Goal: Register for event/course

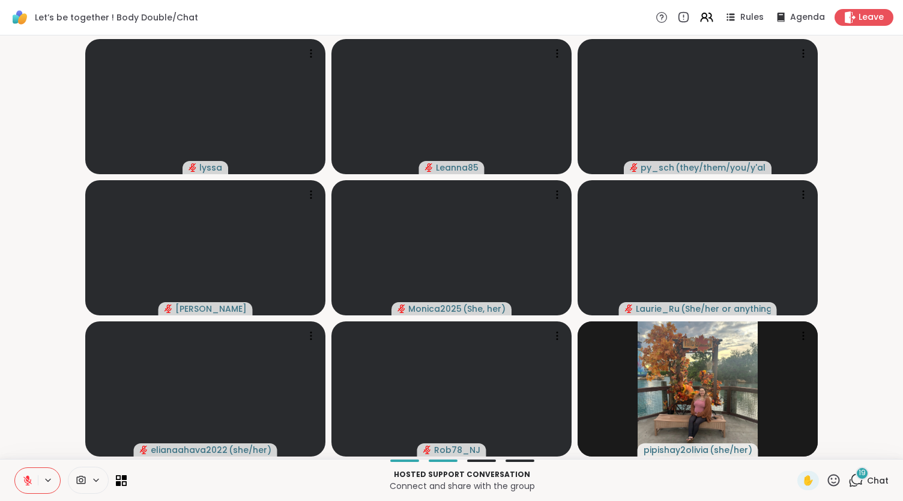
click at [28, 475] on icon at bounding box center [27, 480] width 11 height 11
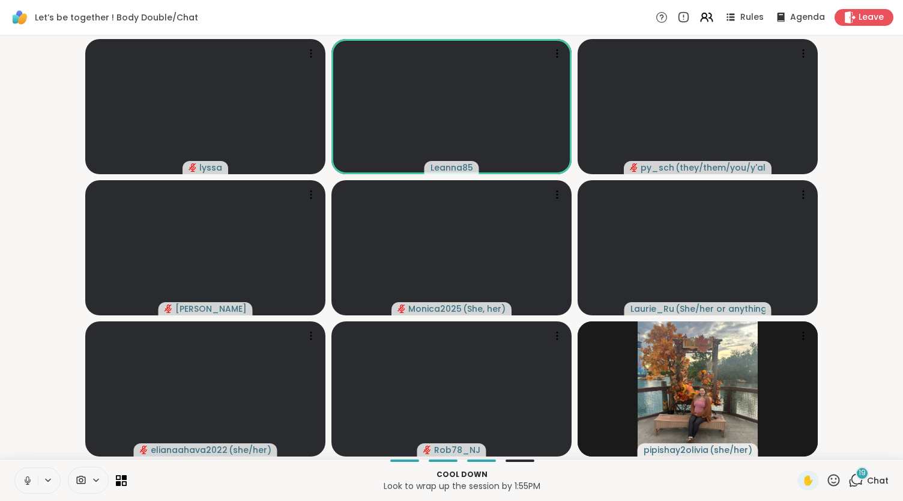
click at [34, 476] on button at bounding box center [26, 480] width 23 height 25
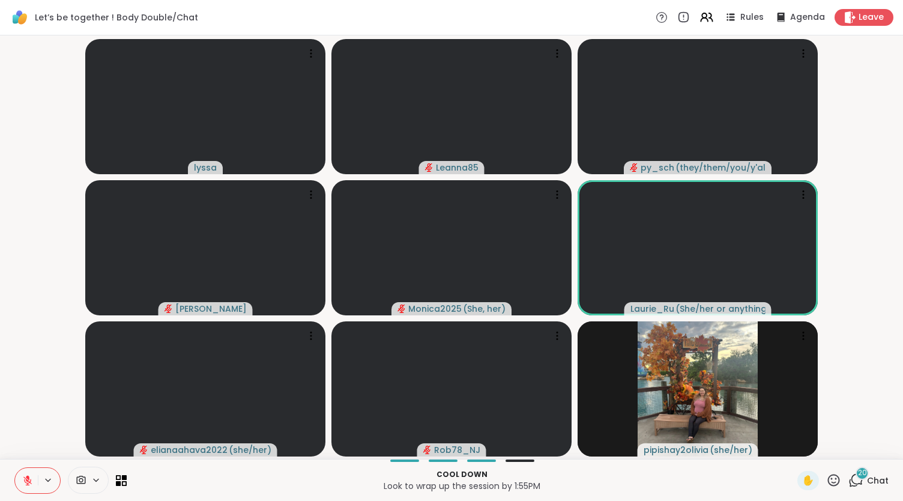
click at [30, 479] on icon at bounding box center [27, 480] width 11 height 11
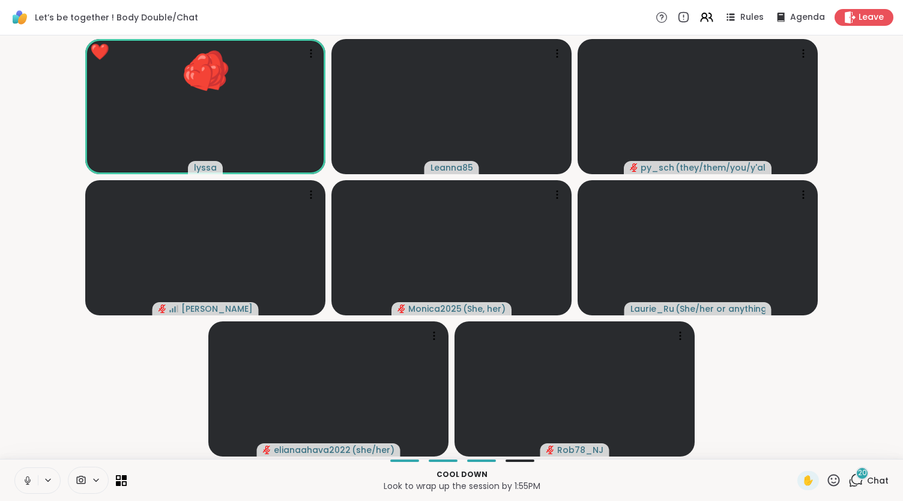
click at [24, 480] on icon at bounding box center [27, 480] width 11 height 11
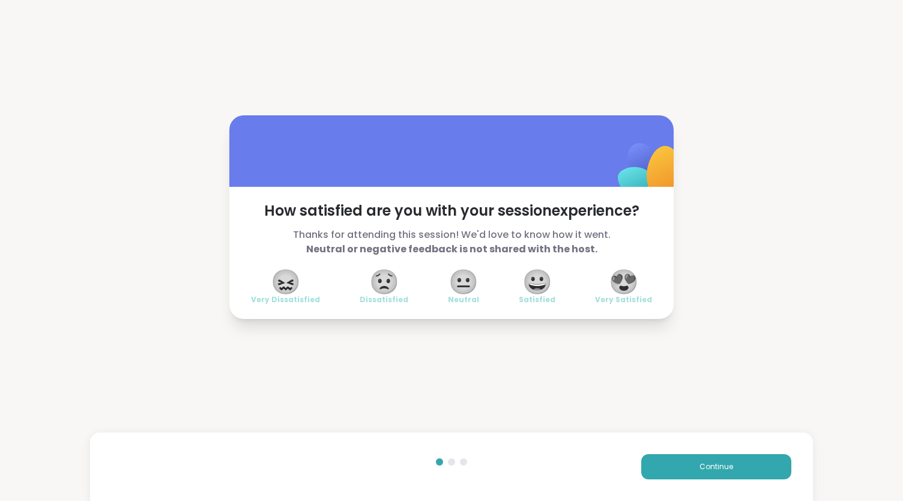
click at [536, 286] on span "😀" at bounding box center [537, 282] width 30 height 22
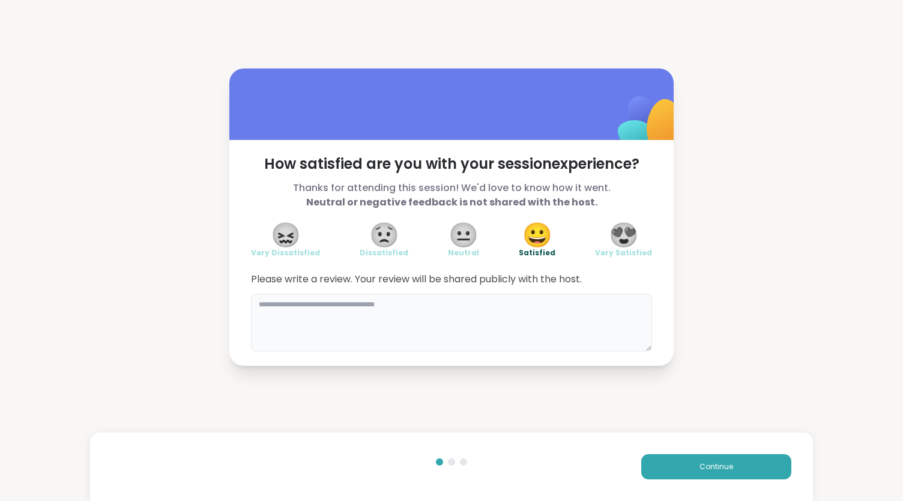
click at [504, 307] on textarea at bounding box center [451, 323] width 401 height 58
type textarea "**********"
click at [723, 479] on button "Continue" at bounding box center [716, 466] width 150 height 25
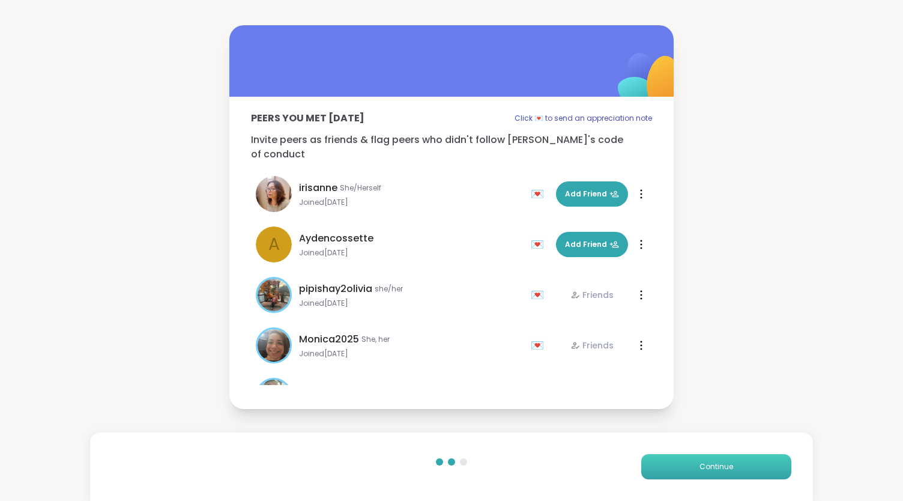
click at [699, 463] on span "Continue" at bounding box center [716, 466] width 34 height 11
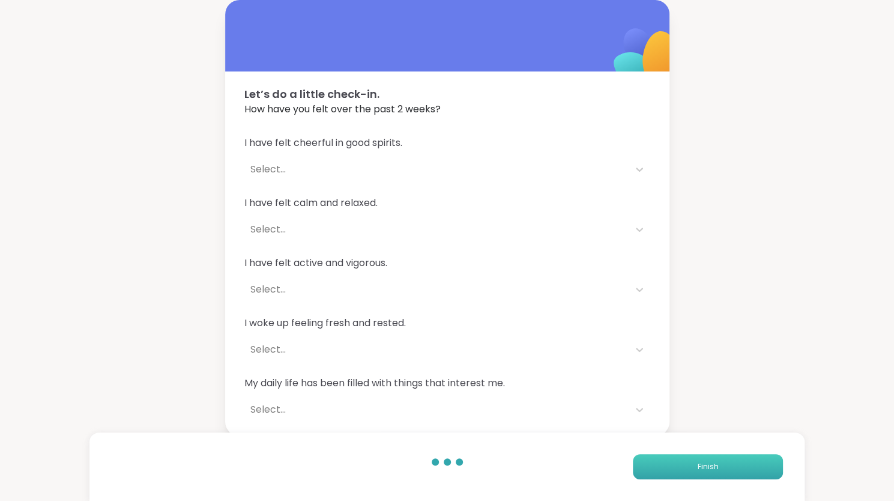
click at [698, 463] on span "Finish" at bounding box center [708, 466] width 21 height 11
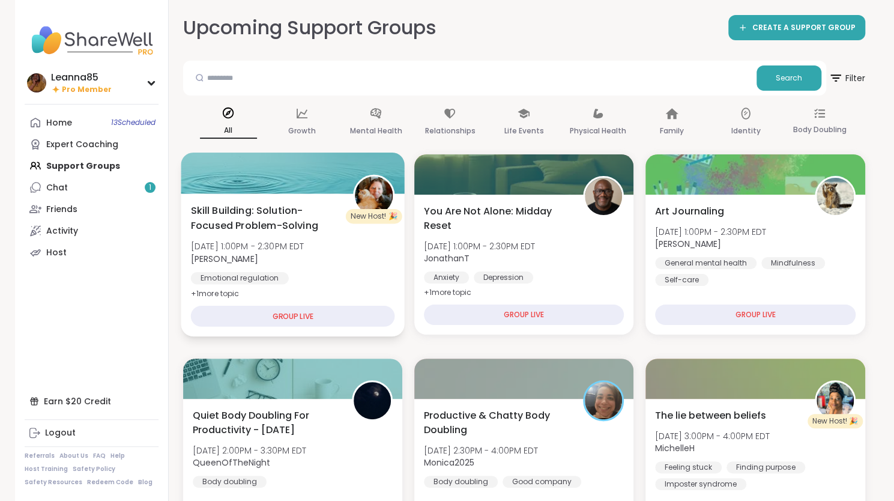
scroll to position [5, 0]
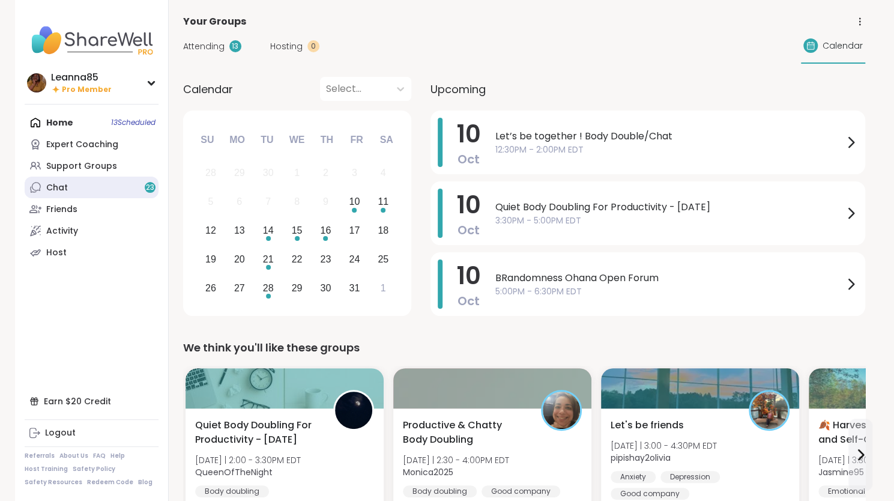
scroll to position [60, 0]
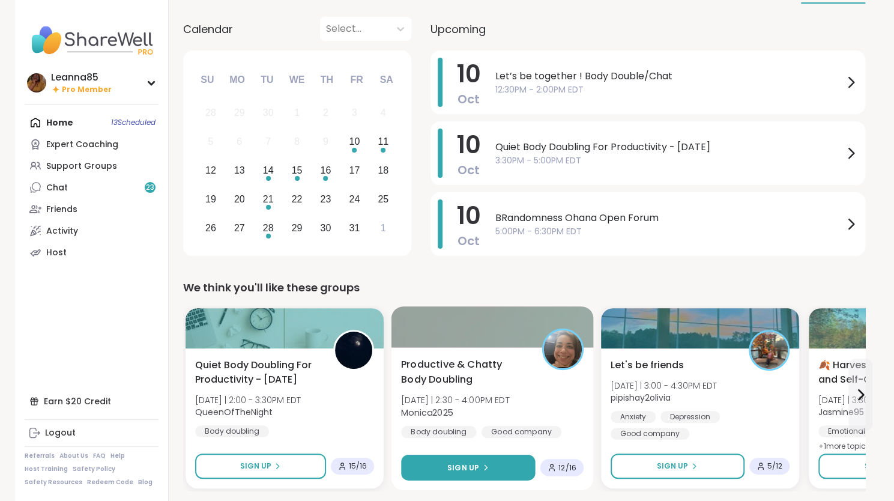
click at [462, 467] on span "Sign Up" at bounding box center [463, 467] width 32 height 11
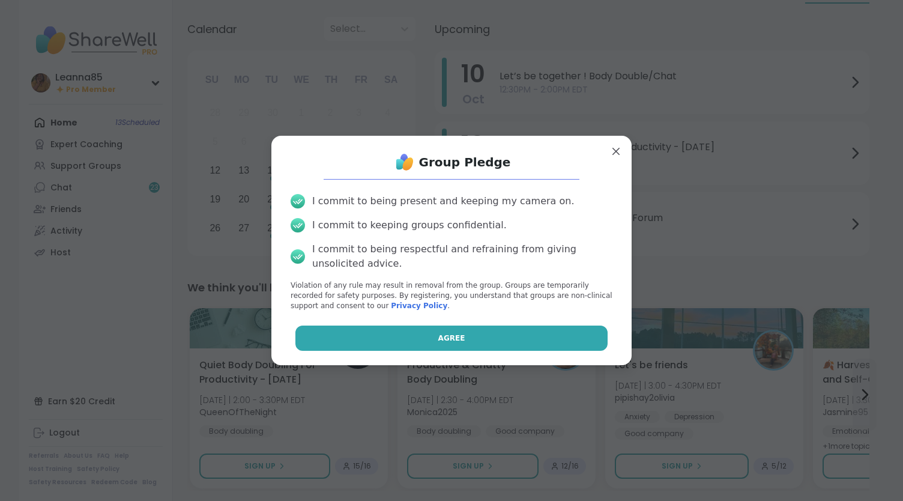
click at [406, 340] on button "Agree" at bounding box center [451, 337] width 313 height 25
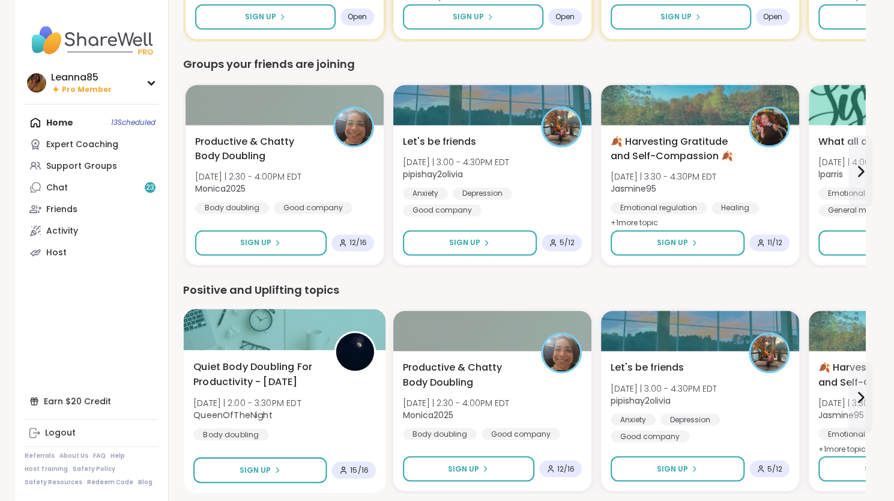
scroll to position [1021, 0]
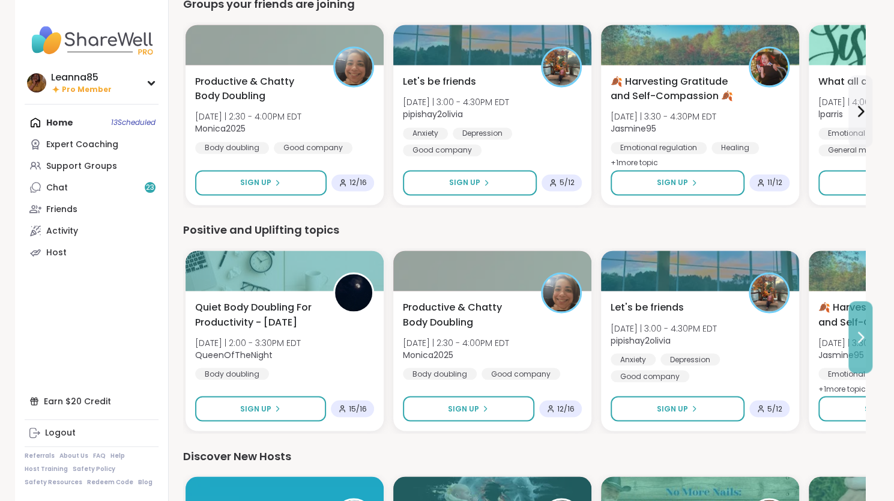
click at [863, 331] on icon at bounding box center [860, 337] width 14 height 14
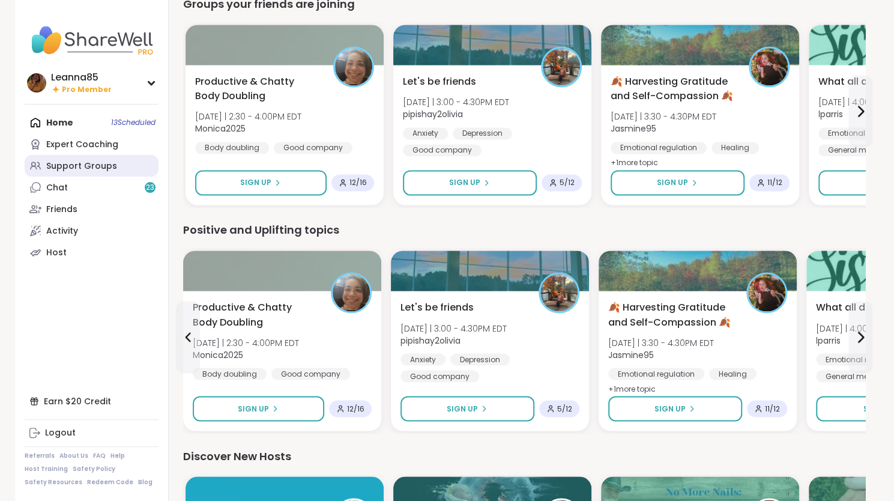
click at [92, 169] on div "Support Groups" at bounding box center [81, 166] width 71 height 12
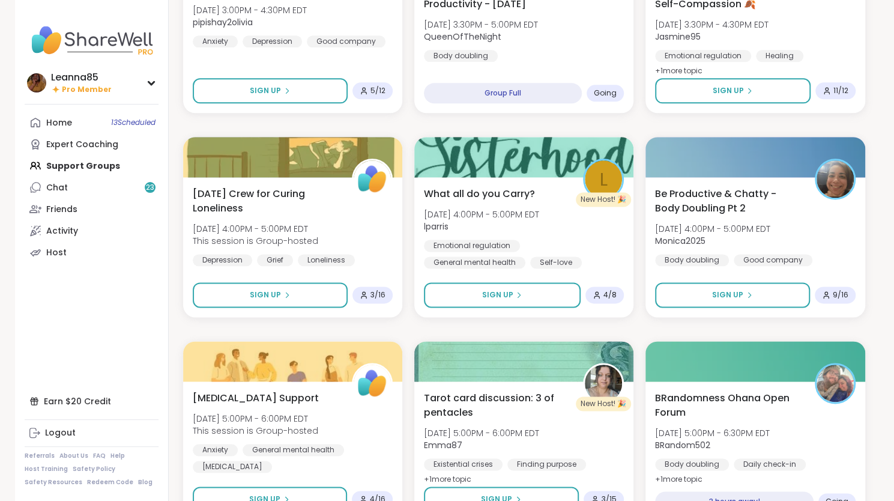
scroll to position [841, 0]
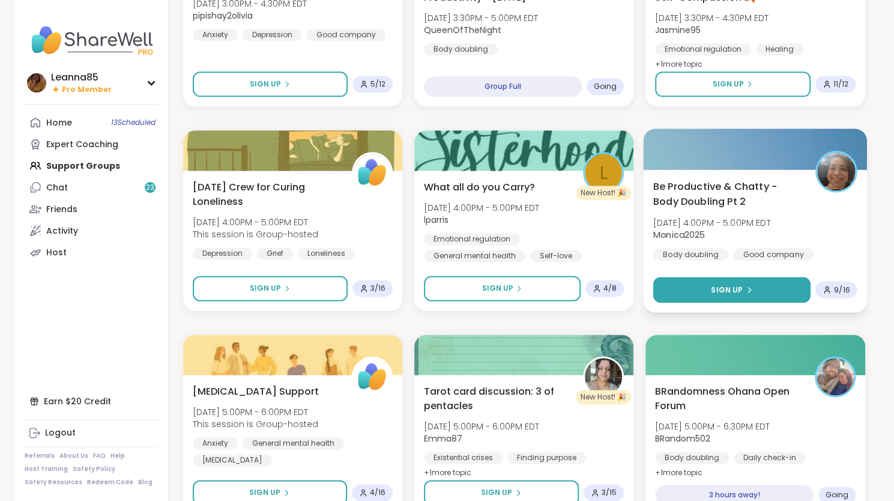
click at [725, 285] on span "Sign Up" at bounding box center [727, 289] width 32 height 11
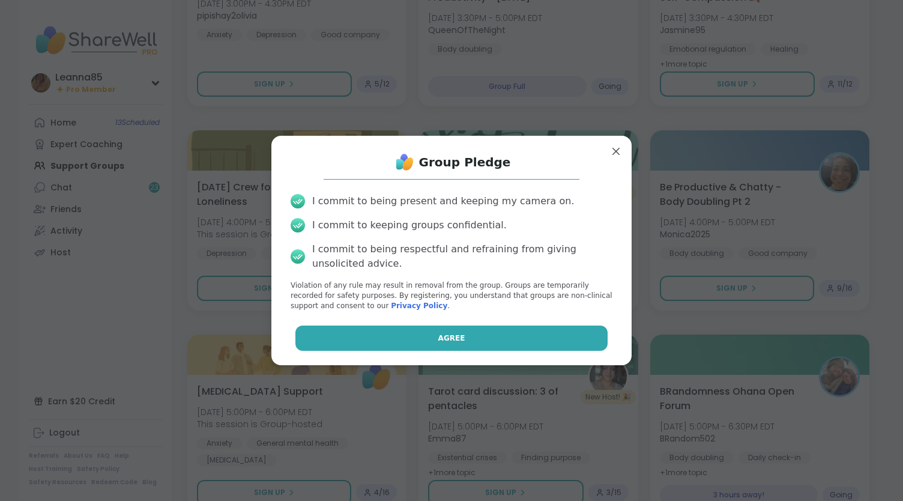
click at [469, 336] on button "Agree" at bounding box center [451, 337] width 313 height 25
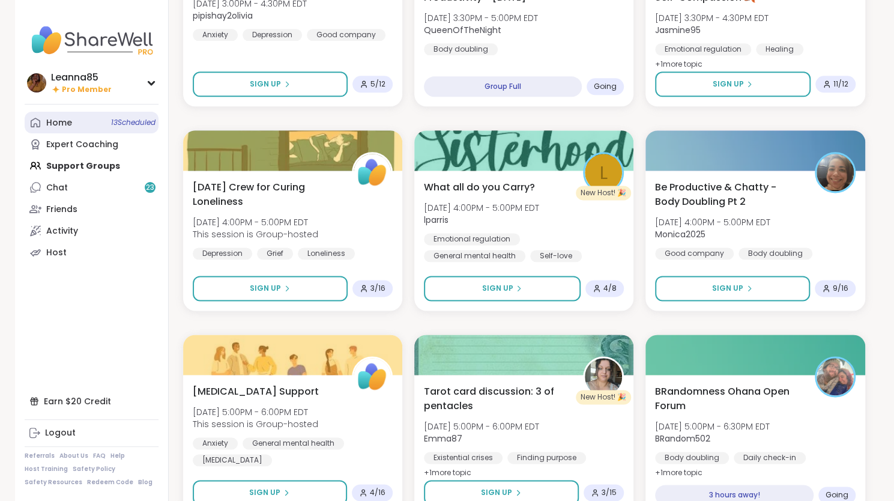
click at [104, 122] on link "Home 13 Scheduled" at bounding box center [92, 123] width 134 height 22
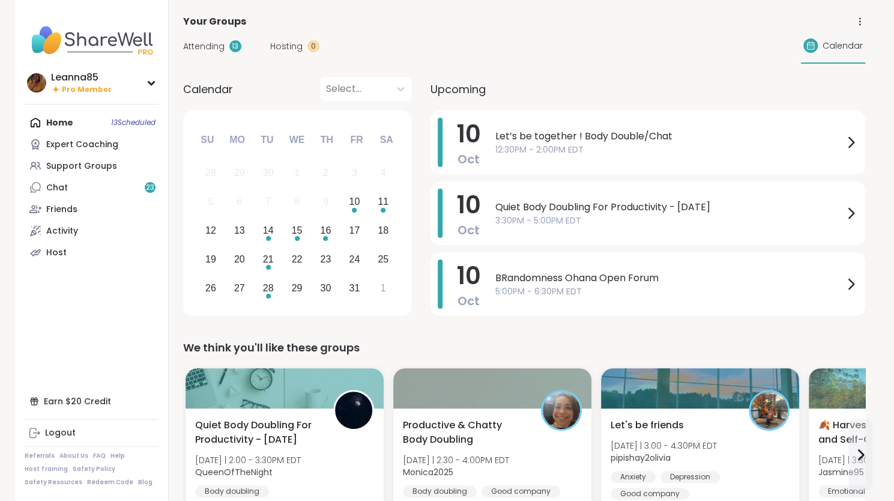
click at [213, 42] on span "Attending" at bounding box center [203, 46] width 41 height 13
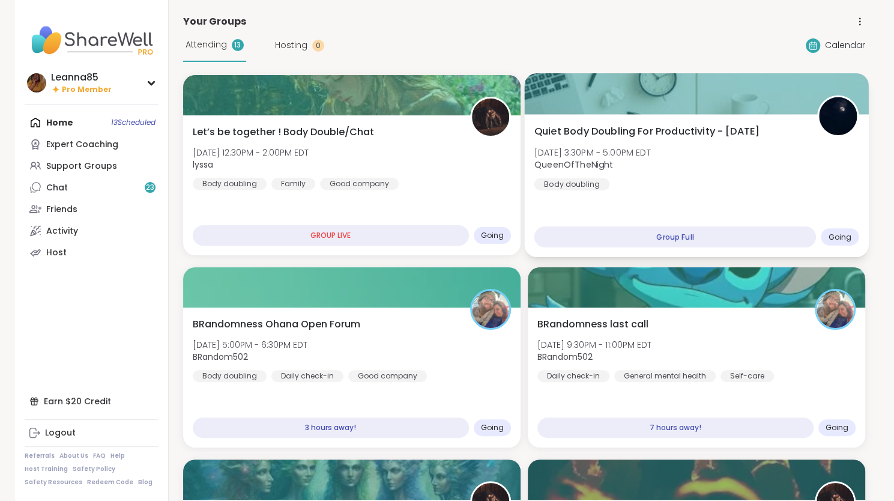
click at [624, 213] on div "Quiet Body Doubling For Productivity - Friday Fri, Oct 10 | 3:30PM - 5:00PM EDT…" at bounding box center [696, 185] width 344 height 143
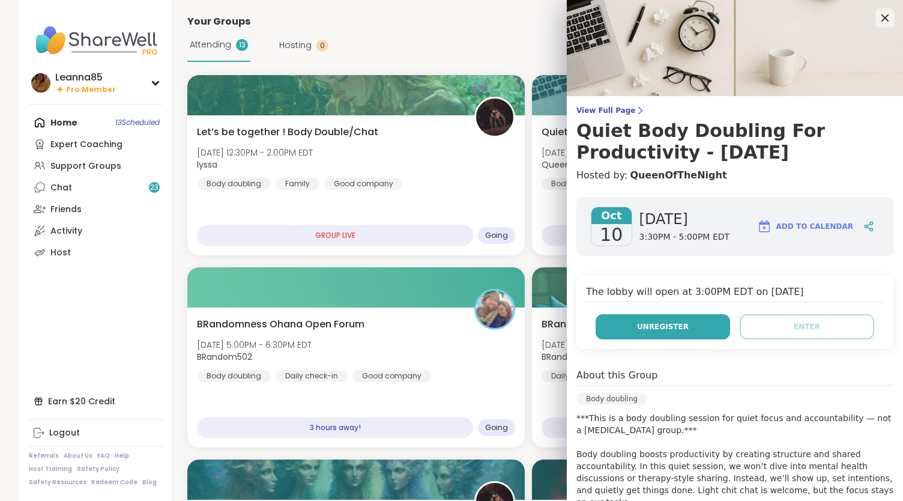
click at [641, 325] on span "Unregister" at bounding box center [663, 326] width 52 height 11
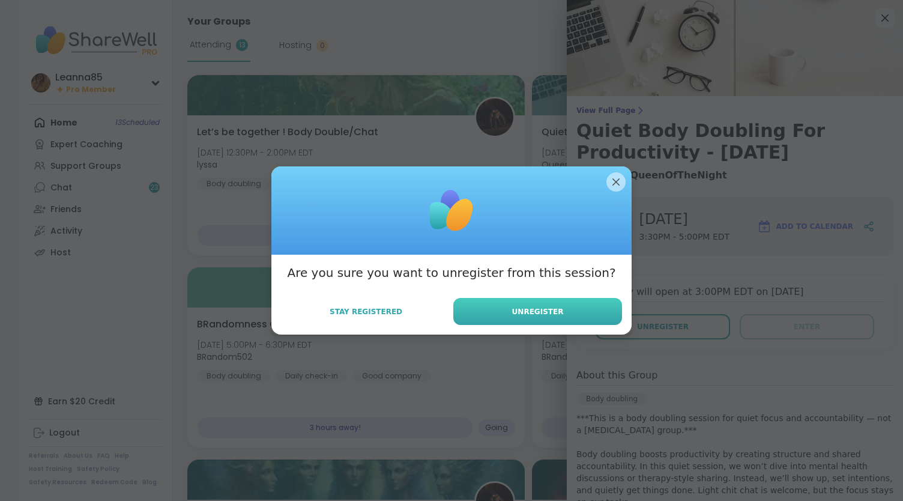
click at [525, 315] on span "Unregister" at bounding box center [538, 311] width 52 height 11
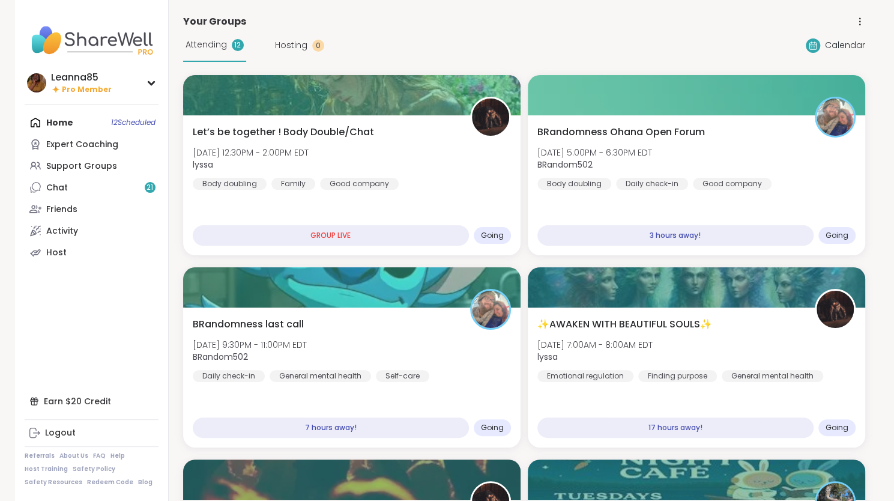
click at [90, 121] on div "Home 12 Scheduled Expert Coaching Support Groups Chat 21 Friends Activity Host" at bounding box center [92, 187] width 134 height 151
click at [91, 167] on div "Support Groups" at bounding box center [81, 166] width 71 height 12
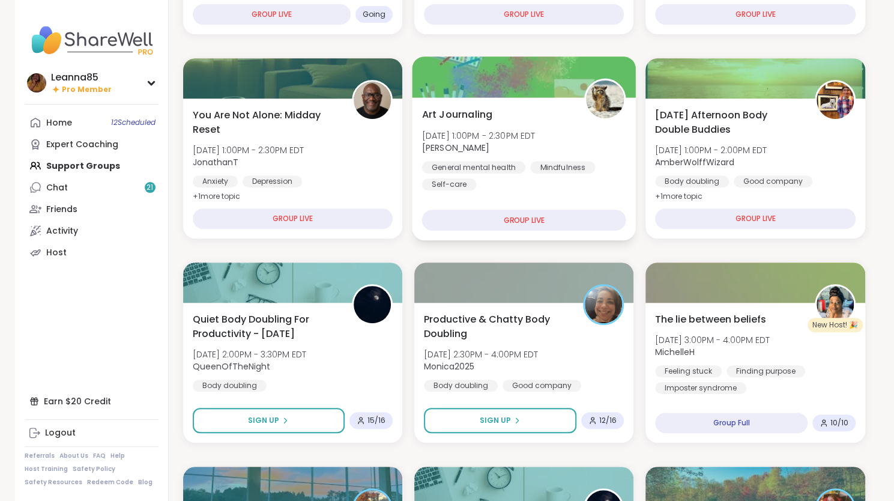
scroll to position [360, 0]
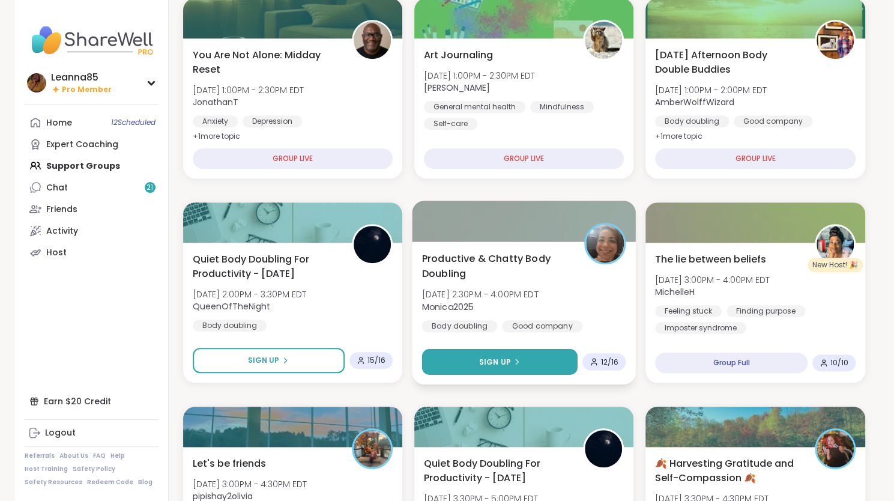
click at [469, 362] on button "Sign Up" at bounding box center [499, 362] width 156 height 26
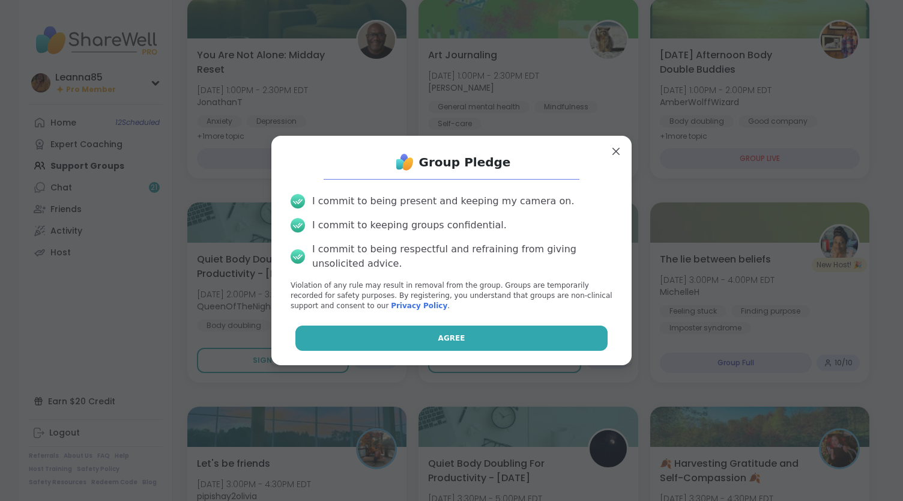
click at [453, 343] on button "Agree" at bounding box center [451, 337] width 313 height 25
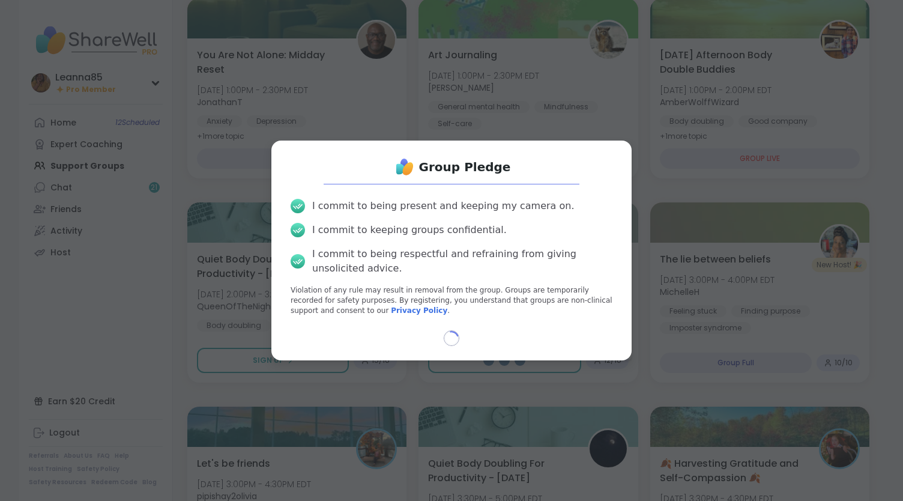
select select "**"
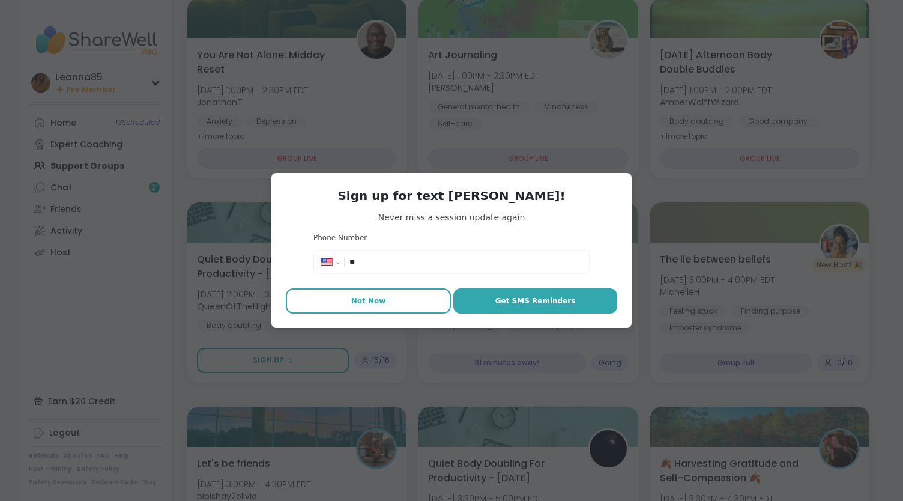
click at [435, 302] on button "Not Now" at bounding box center [368, 300] width 165 height 25
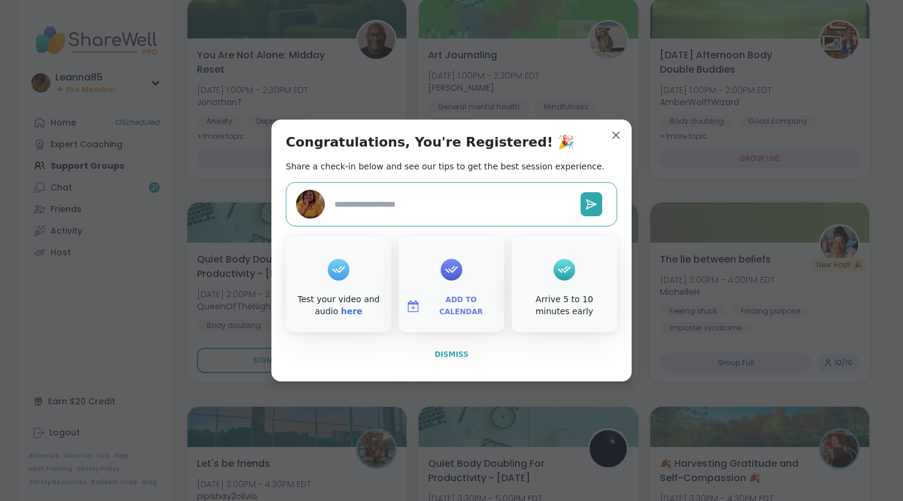
click at [441, 354] on span "Dismiss" at bounding box center [452, 354] width 34 height 8
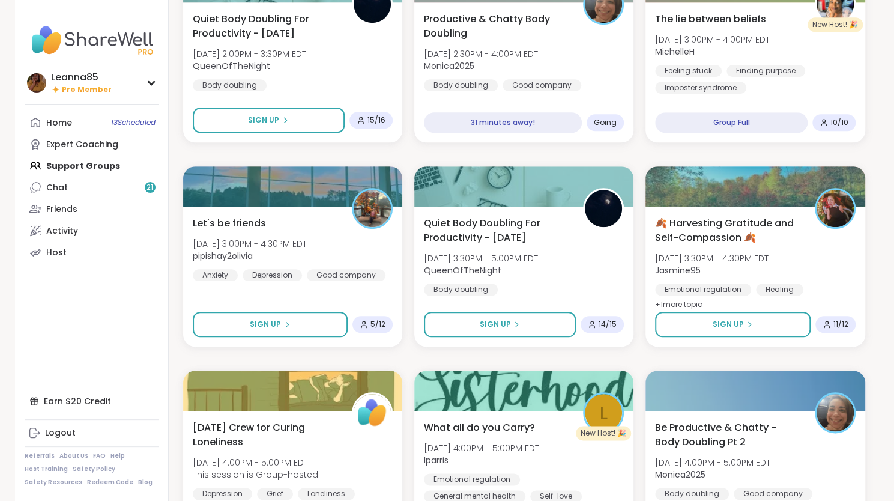
scroll to position [660, 0]
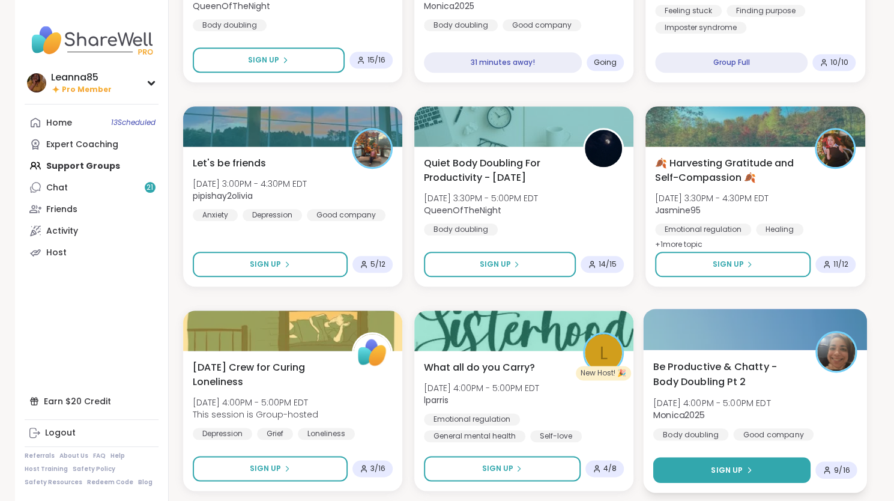
click at [677, 471] on button "Sign Up" at bounding box center [731, 470] width 157 height 26
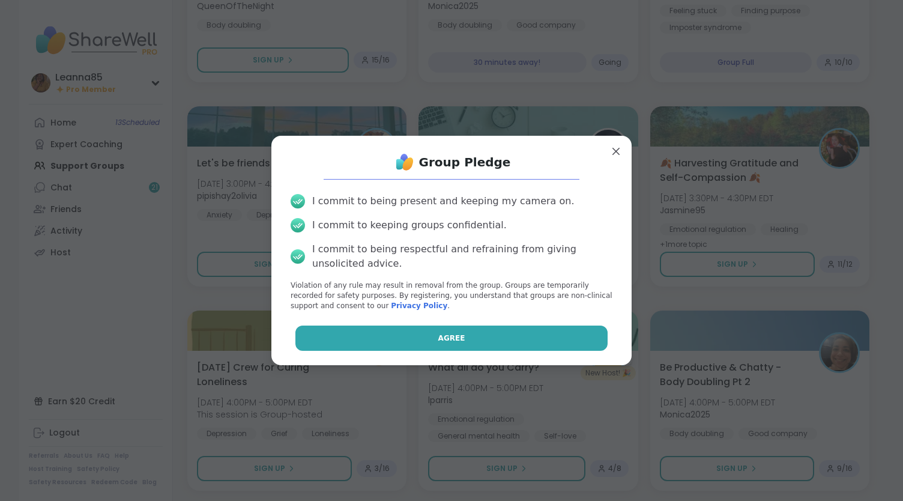
click at [514, 337] on button "Agree" at bounding box center [451, 337] width 313 height 25
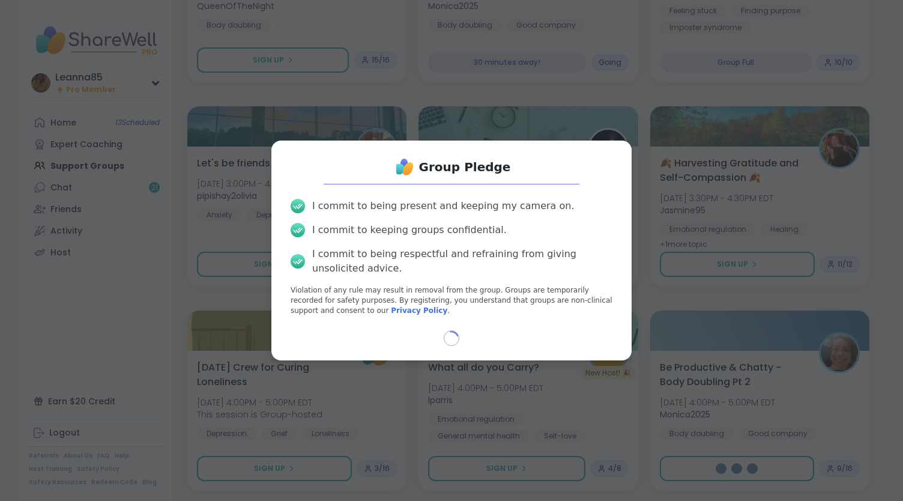
select select "**"
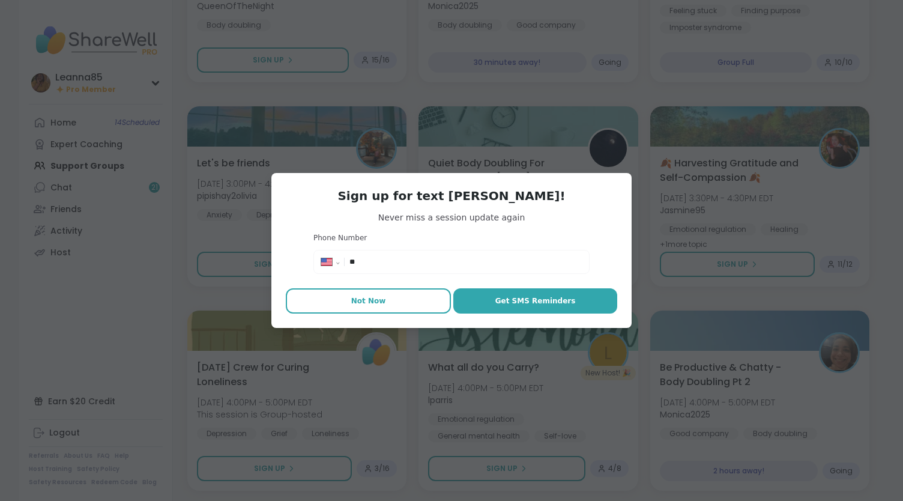
click at [397, 298] on button "Not Now" at bounding box center [368, 300] width 165 height 25
type textarea "*"
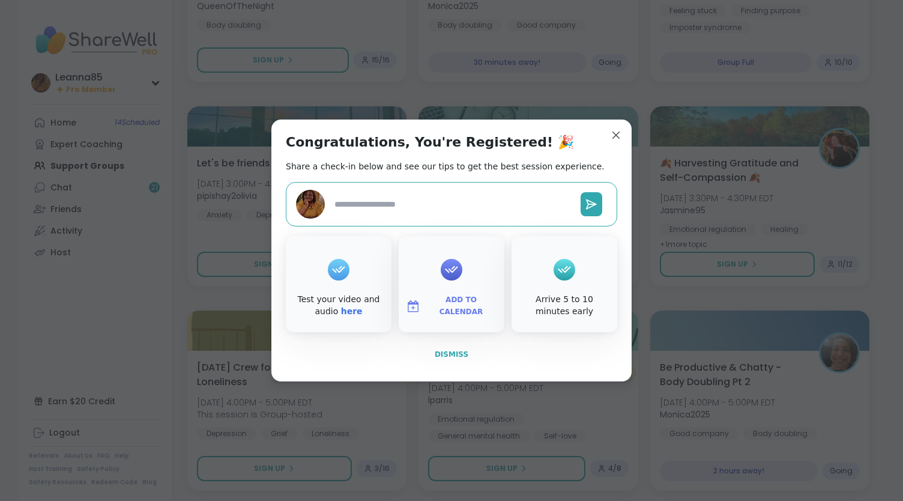
click at [447, 355] on span "Dismiss" at bounding box center [452, 354] width 34 height 8
